Goal: Information Seeking & Learning: Find specific page/section

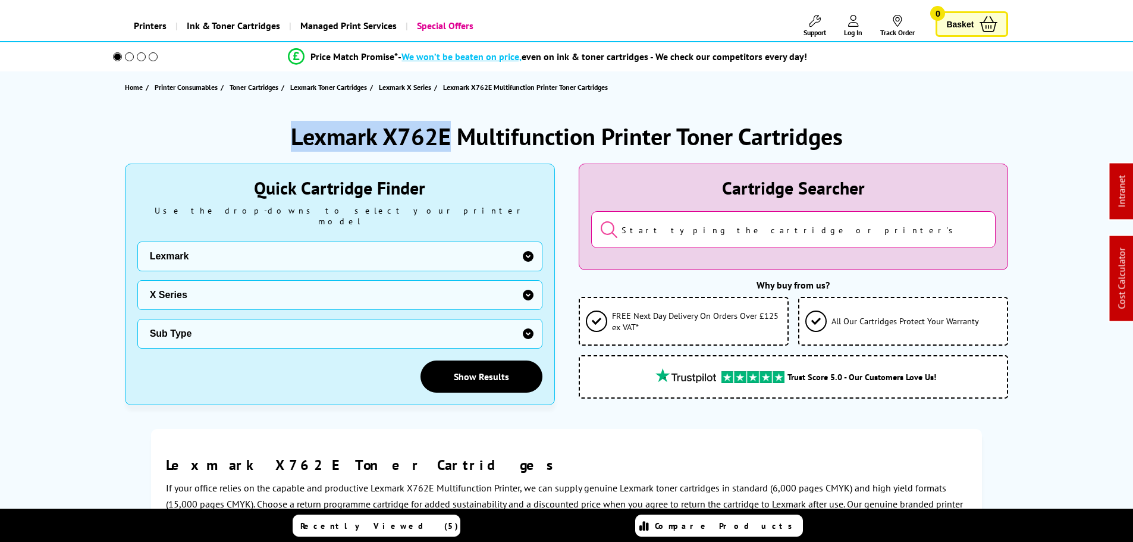
drag, startPoint x: 449, startPoint y: 134, endPoint x: 285, endPoint y: 135, distance: 163.5
click at [285, 135] on div "Lexmark X762E Multifunction Printer Toner Cartridges" at bounding box center [567, 136] width 884 height 31
copy h1 "Lexmark X762E"
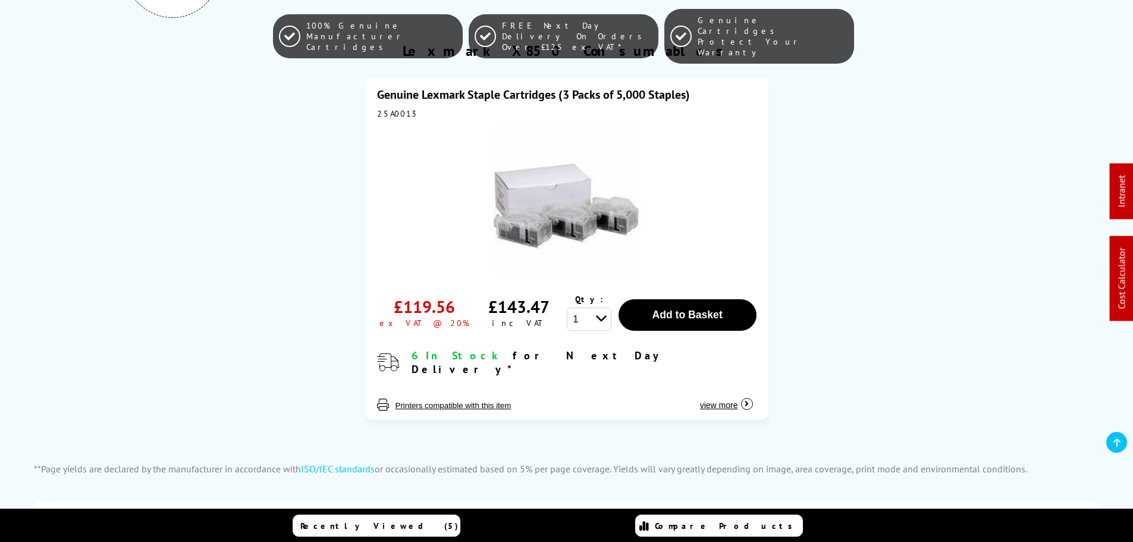
click at [488, 93] on link "Genuine Lexmark Staple Cartridges (3 Packs of 5,000 Staples)" at bounding box center [533, 94] width 313 height 15
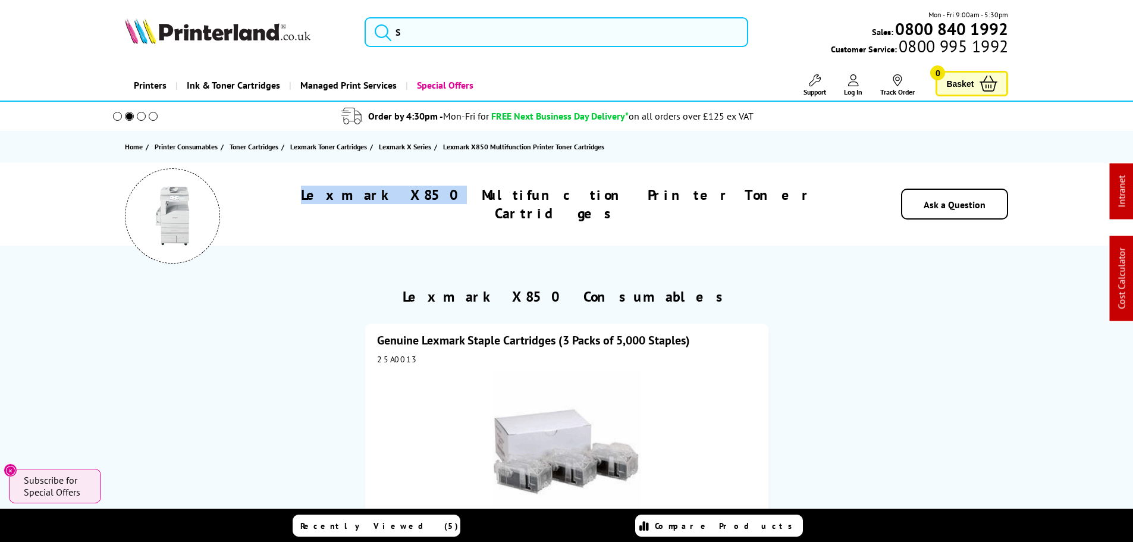
drag, startPoint x: 483, startPoint y: 204, endPoint x: 297, endPoint y: 183, distance: 186.8
click at [331, 203] on div "Lexmark X850 Multifunction Printer Toner Cartridges" at bounding box center [556, 204] width 601 height 37
copy h1 "Lexmark X850"
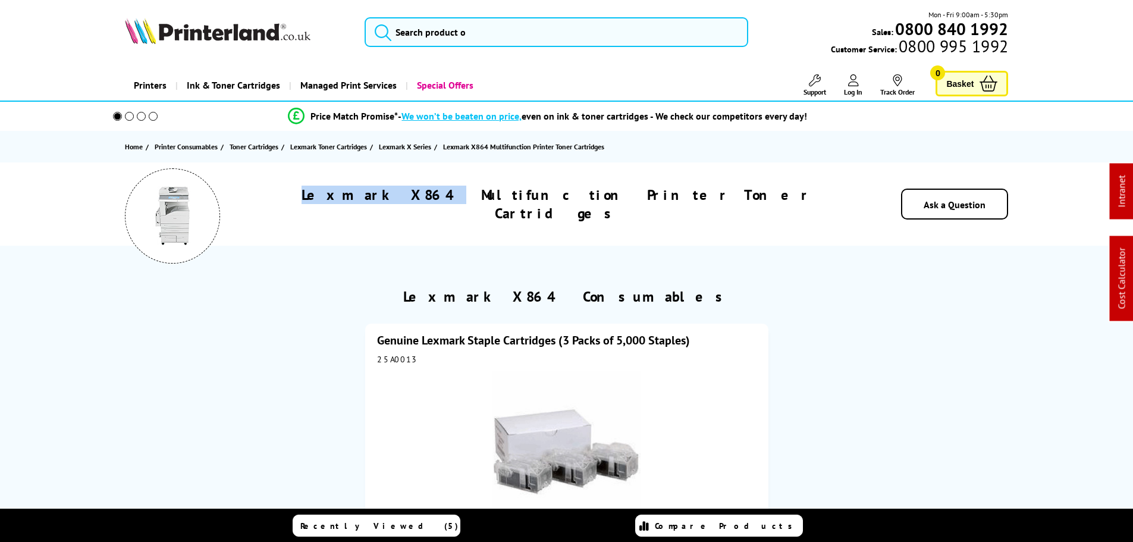
drag, startPoint x: 479, startPoint y: 201, endPoint x: 371, endPoint y: 201, distance: 108.2
click at [371, 201] on div "Lexmark X864 Multifunction Printer Toner Cartridges" at bounding box center [556, 204] width 601 height 37
copy h1 "Lexmark X864"
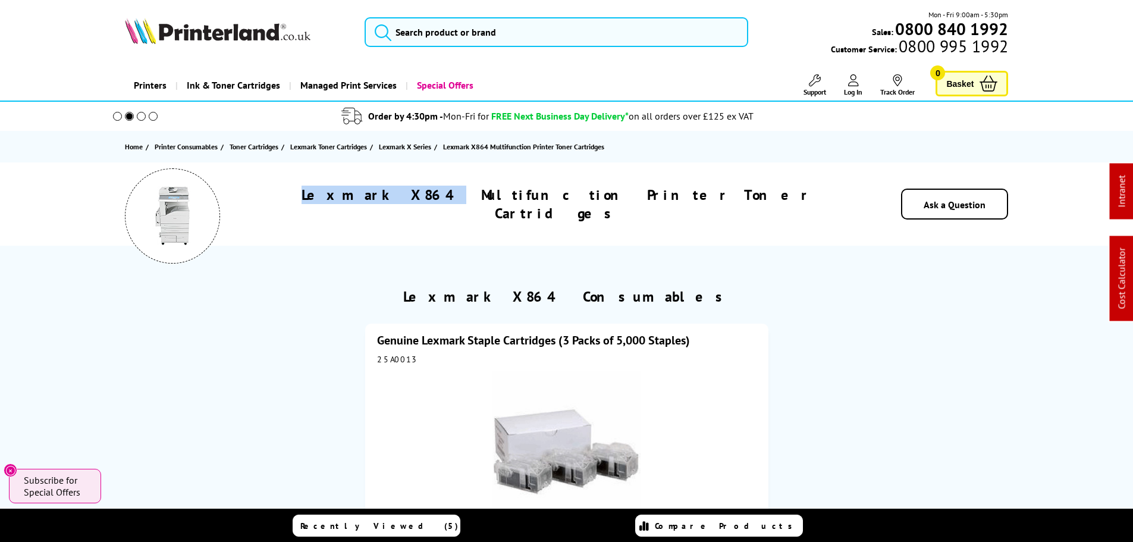
copy h1 "Lexmark X864"
